Goal: Information Seeking & Learning: Learn about a topic

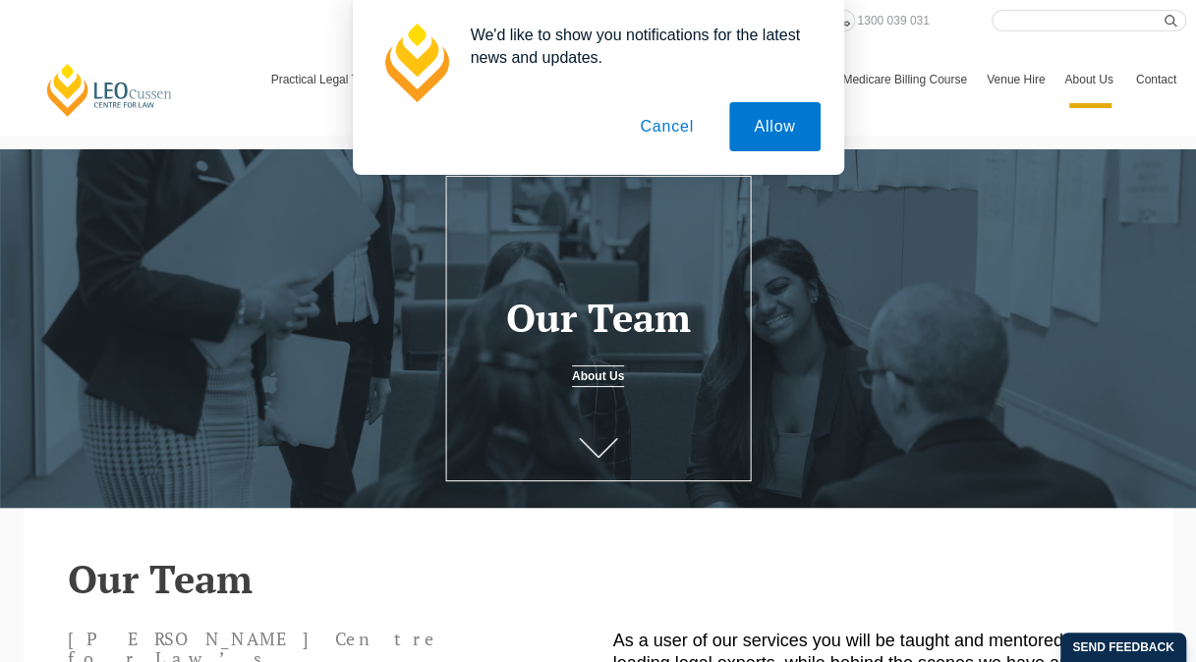
click at [684, 136] on button "Cancel" at bounding box center [666, 126] width 103 height 49
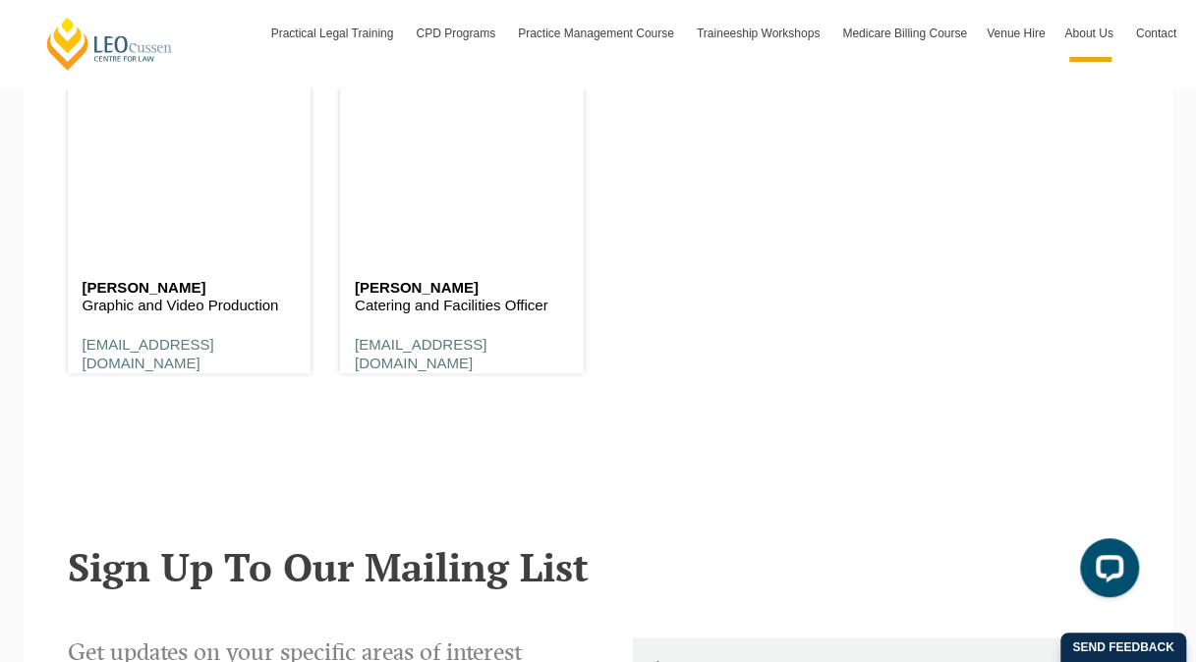
scroll to position [11709, 0]
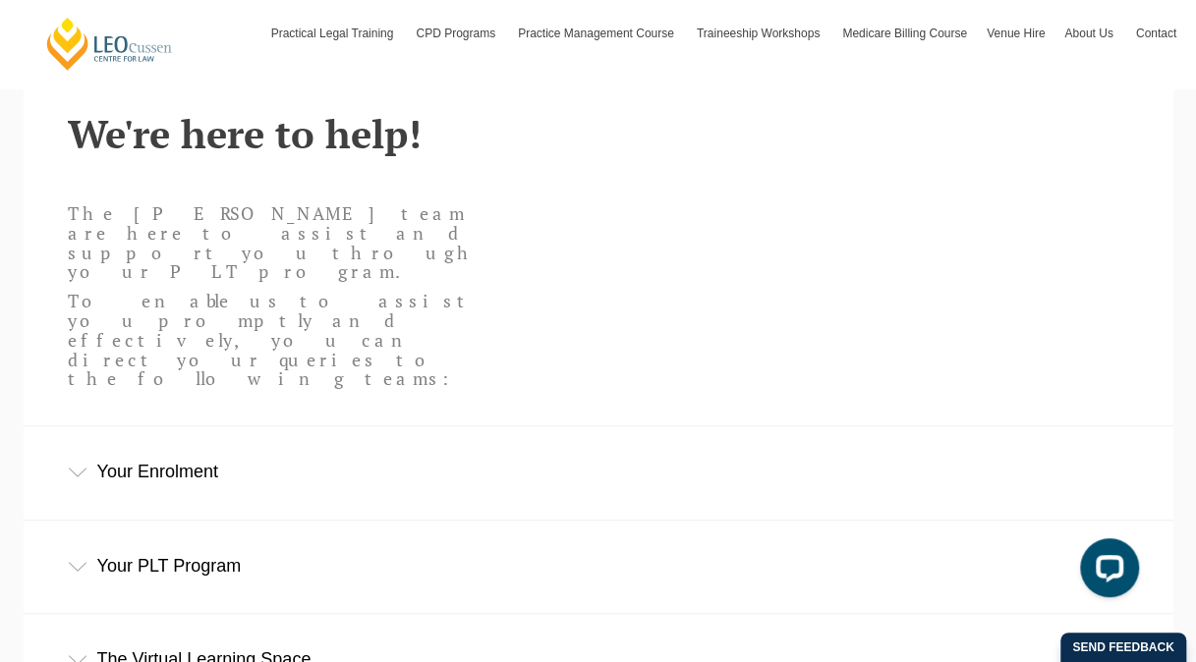
scroll to position [471, 0]
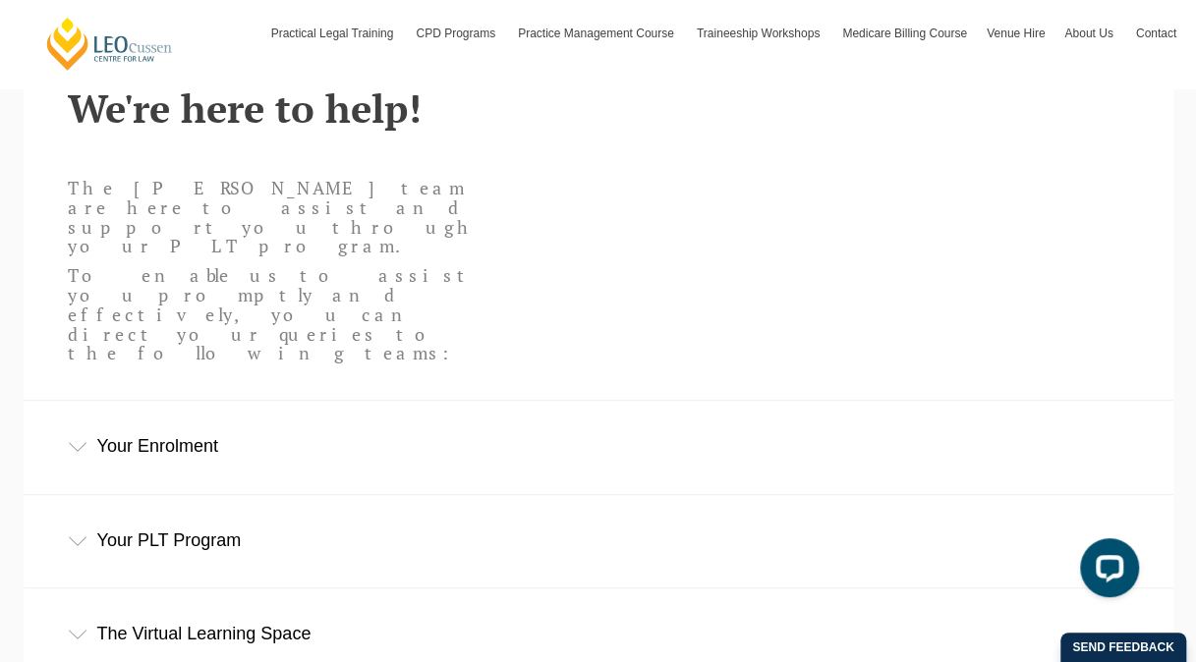
click at [657, 495] on div "Your PLT Program" at bounding box center [599, 540] width 1150 height 91
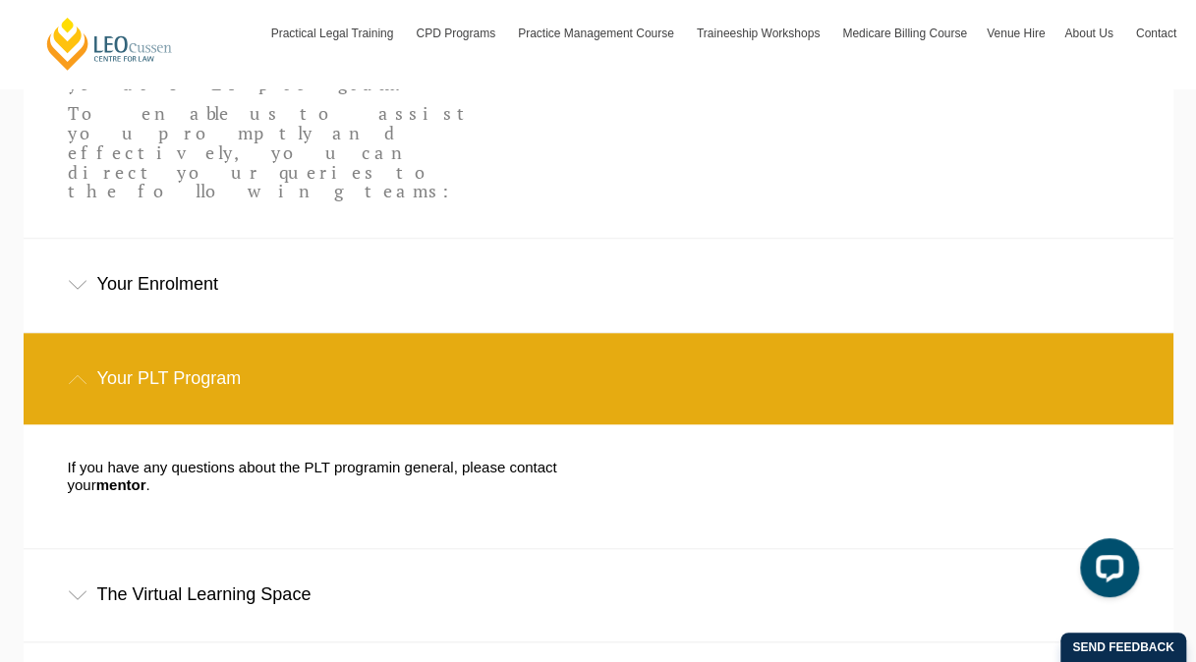
scroll to position [638, 0]
